Goal: Information Seeking & Learning: Learn about a topic

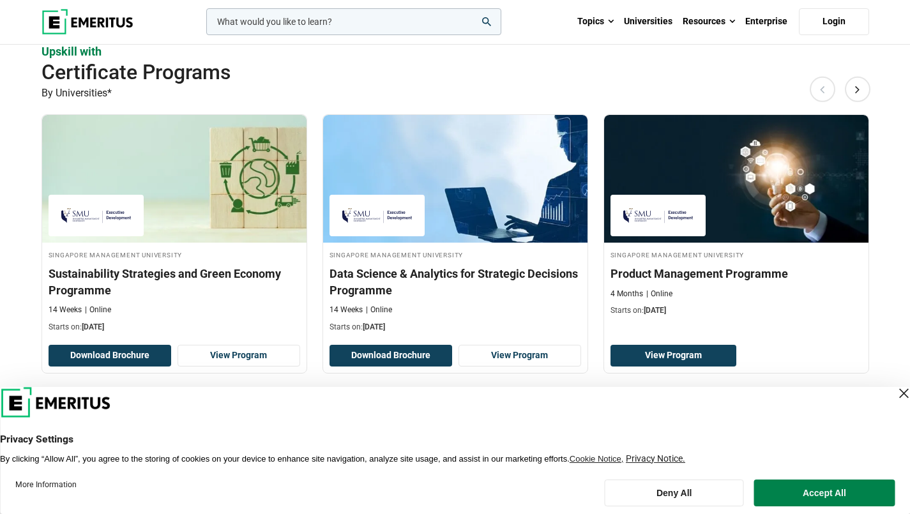
scroll to position [798, 0]
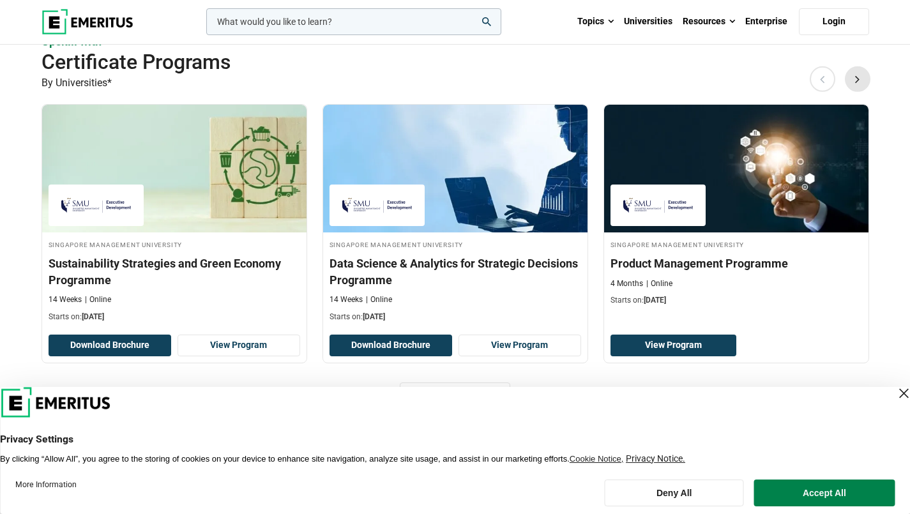
click at [858, 79] on button "Next" at bounding box center [858, 79] width 26 height 26
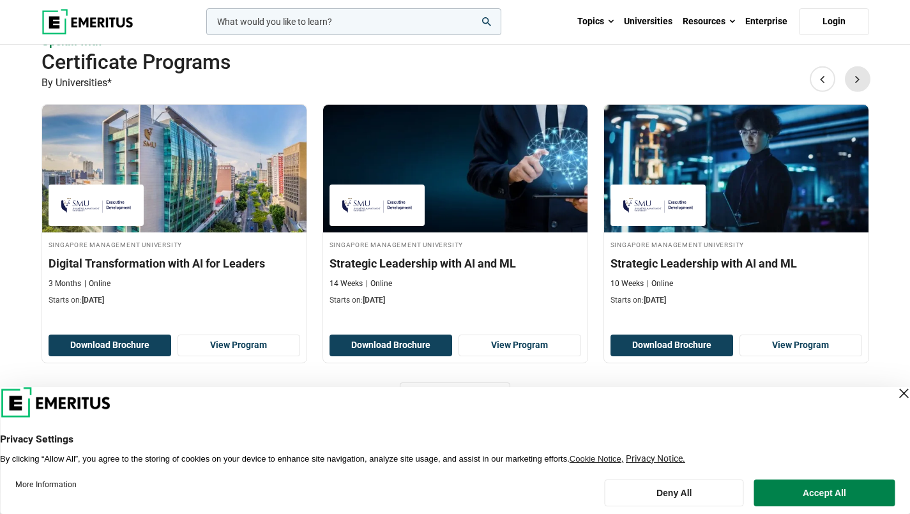
click at [858, 79] on button "Next" at bounding box center [858, 79] width 26 height 26
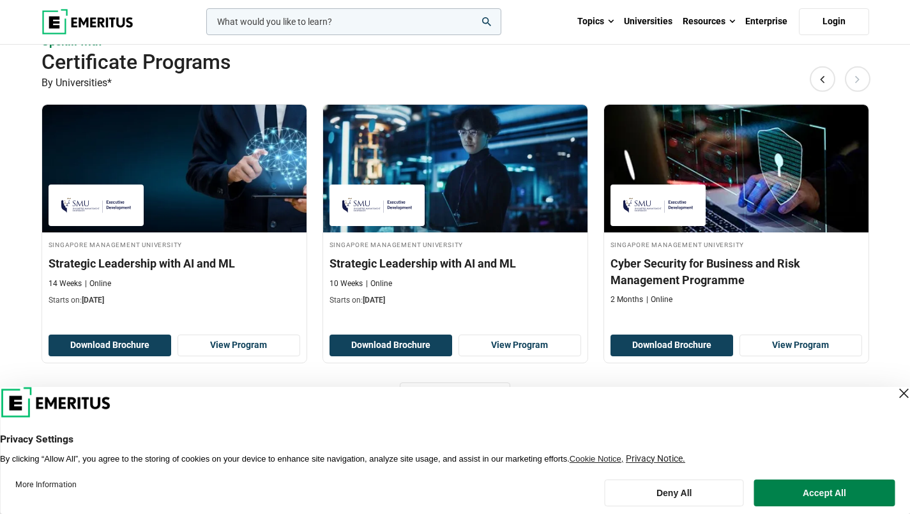
click at [858, 79] on button "Next" at bounding box center [858, 79] width 26 height 26
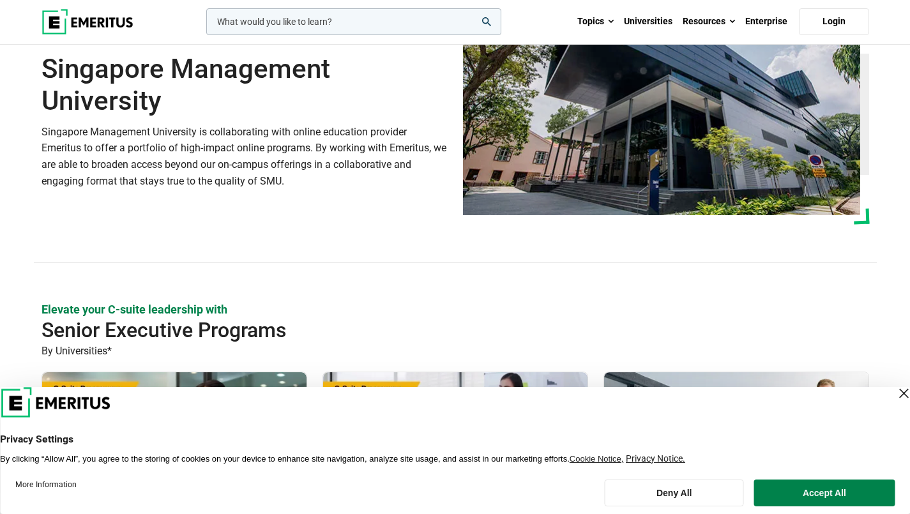
scroll to position [286, 0]
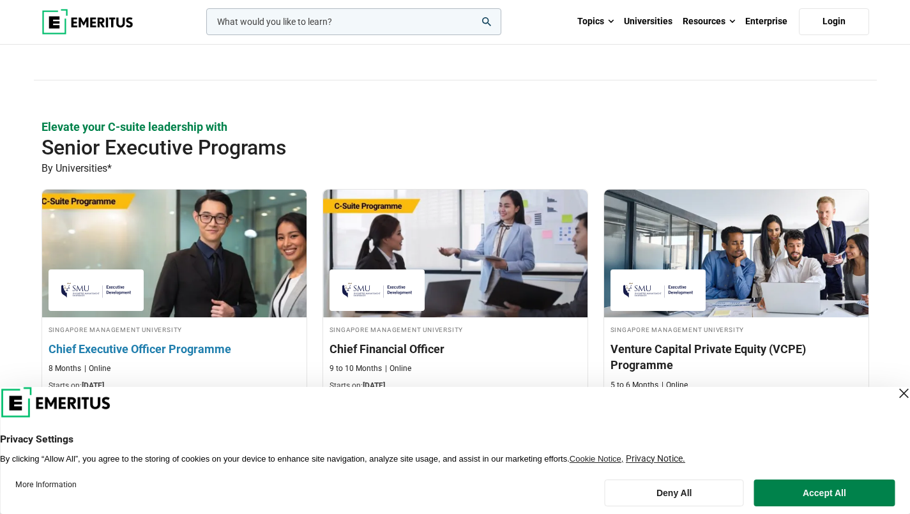
click at [213, 238] on img at bounding box center [174, 253] width 291 height 141
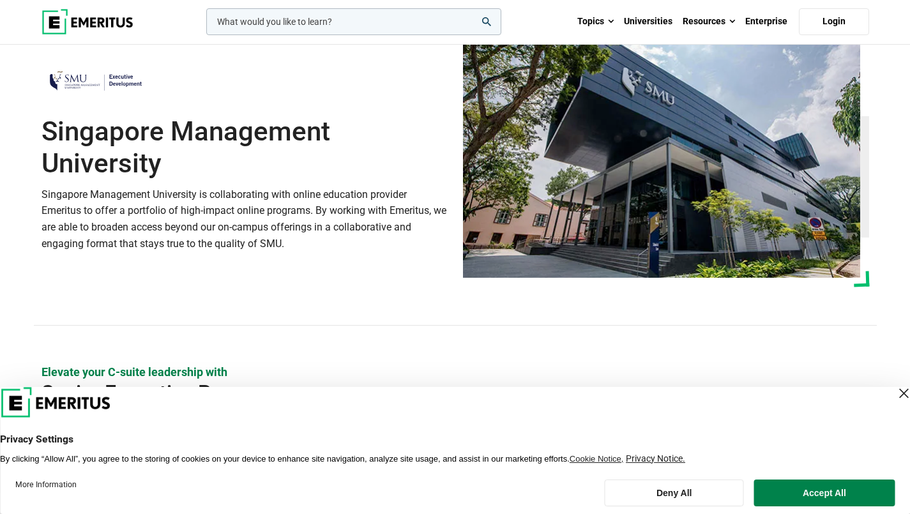
scroll to position [22, 0]
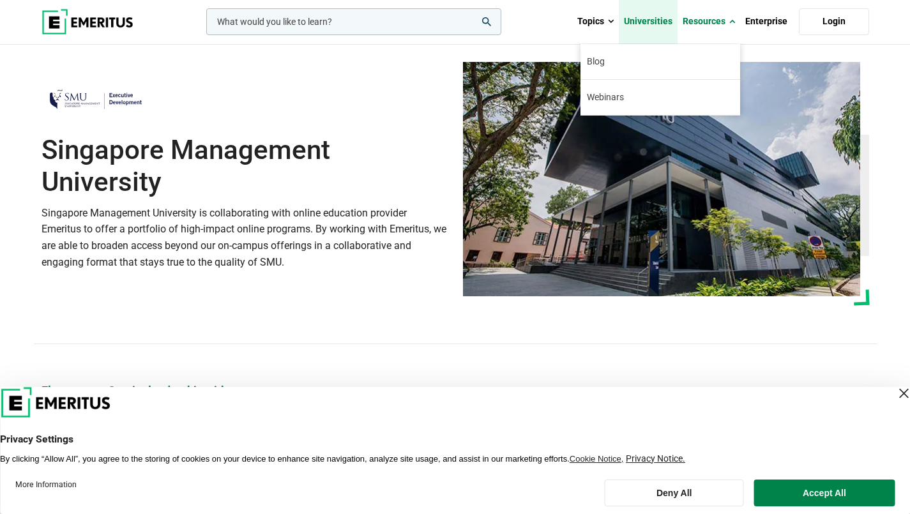
click at [670, 23] on link "Universities" at bounding box center [648, 21] width 59 height 45
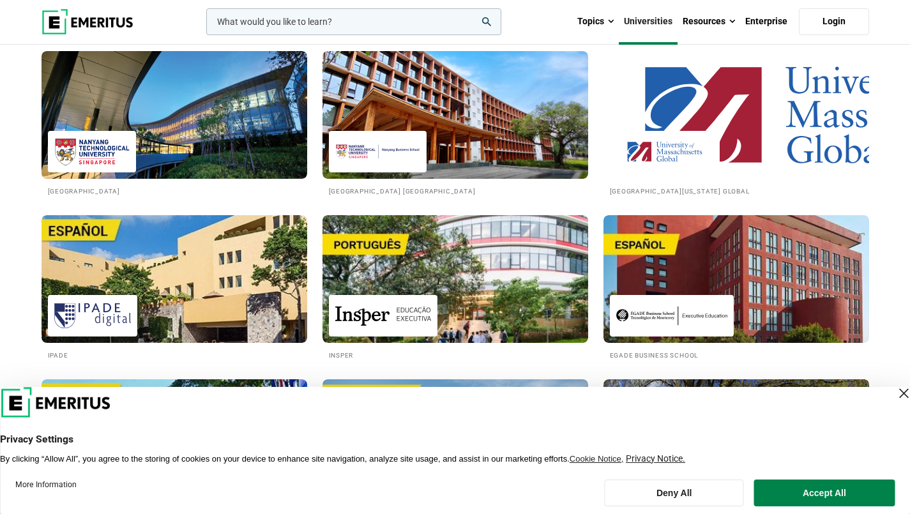
scroll to position [1851, 0]
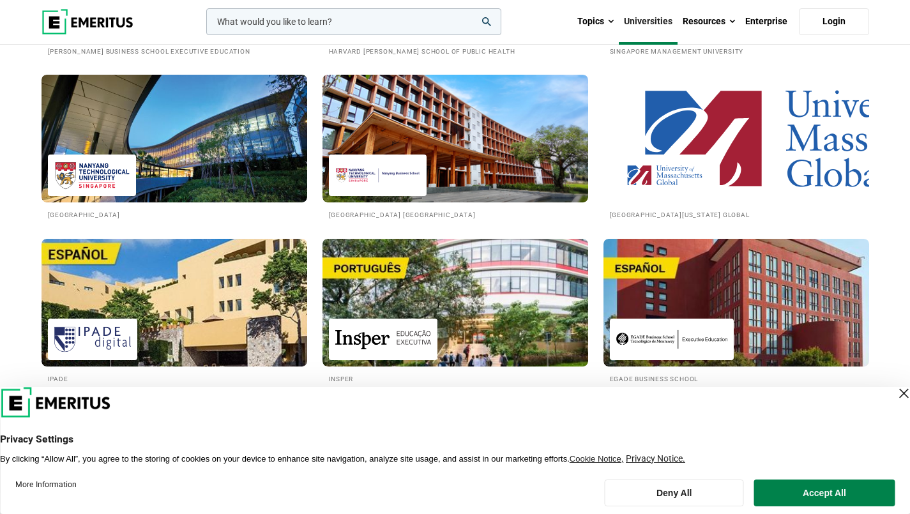
click at [694, 157] on div at bounding box center [665, 176] width 110 height 42
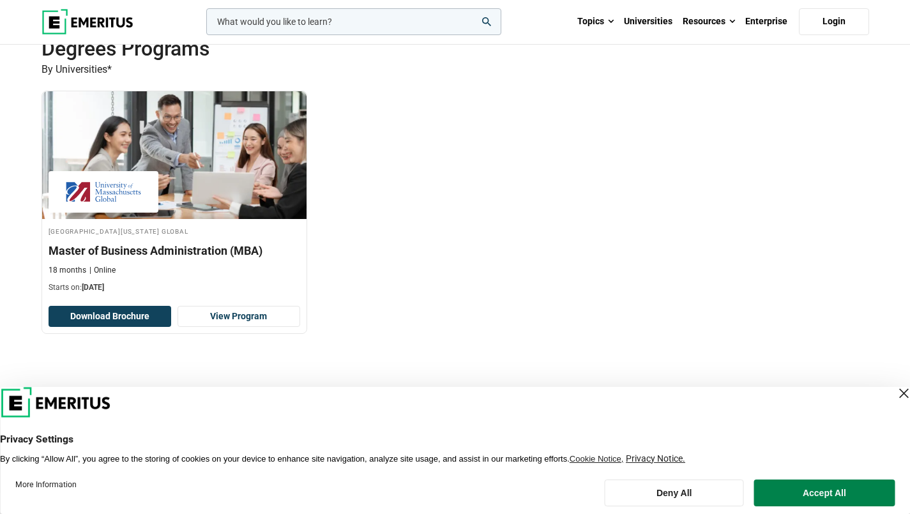
scroll to position [372, 0]
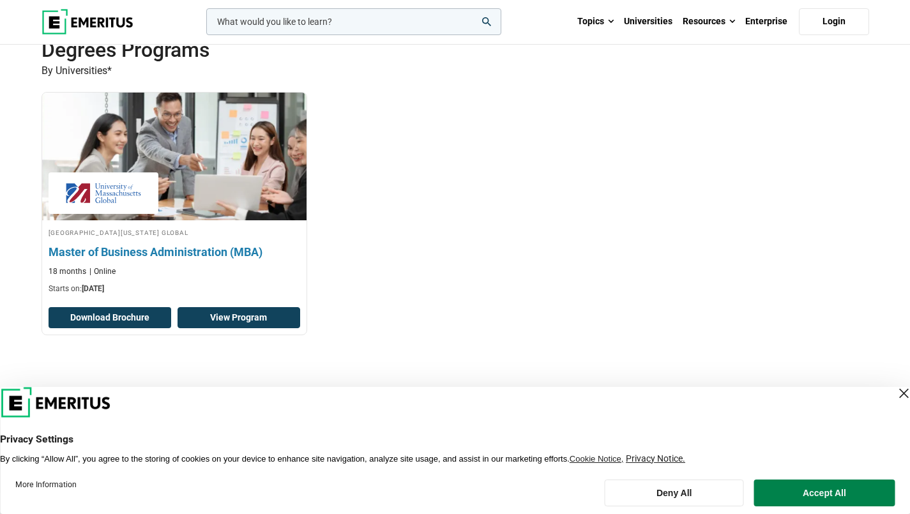
click at [242, 317] on link "View Program" at bounding box center [239, 318] width 123 height 22
